Goal: Find specific page/section: Find specific page/section

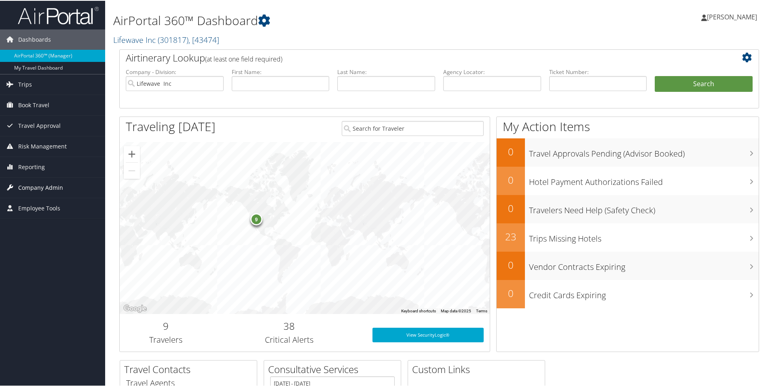
click at [31, 186] on span "Company Admin" at bounding box center [40, 187] width 45 height 20
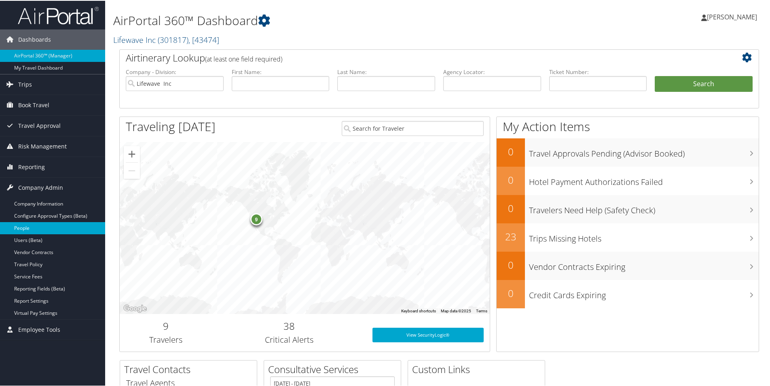
click at [22, 225] on link "People" at bounding box center [52, 227] width 105 height 12
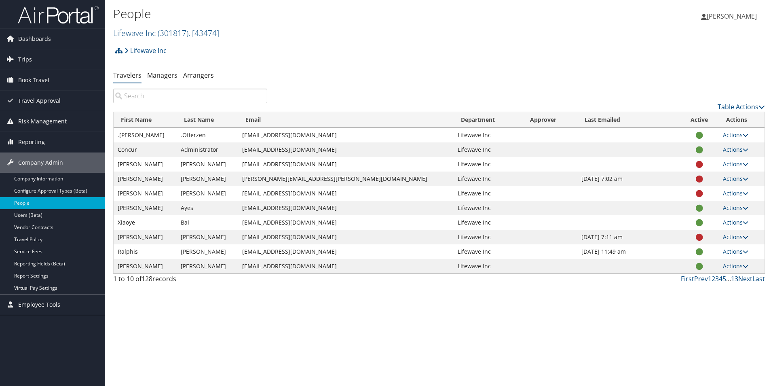
click at [147, 96] on input "search" at bounding box center [190, 96] width 154 height 15
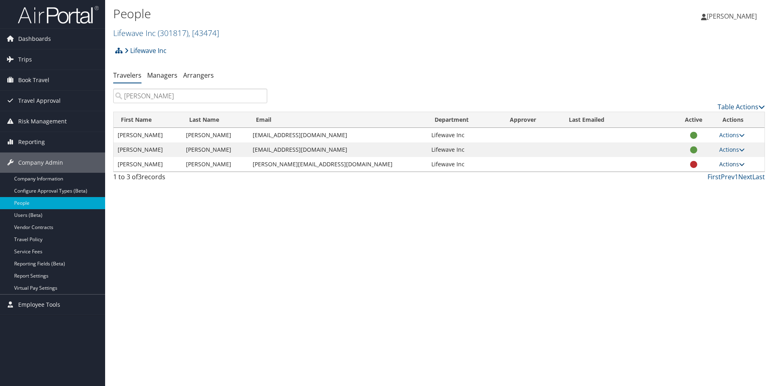
type input "paul"
click at [743, 163] on icon at bounding box center [742, 164] width 6 height 6
click at [417, 233] on div "People Lifewave Inc ( 301817 ) , [ 43474 ] Lifewave Inc Lifewave Inc, [43474] W…" at bounding box center [439, 193] width 668 height 386
